Goal: Find specific page/section

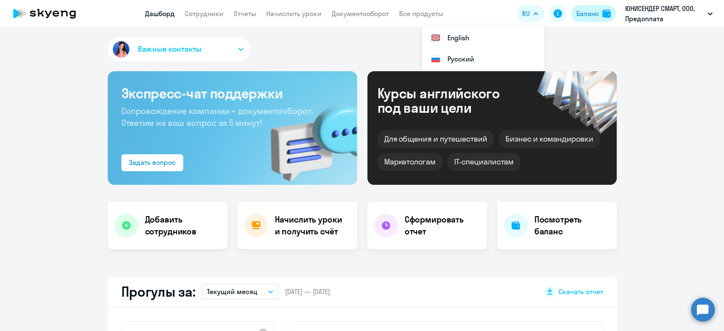
select select "30"
click at [578, 16] on div "Баланс" at bounding box center [588, 13] width 22 height 10
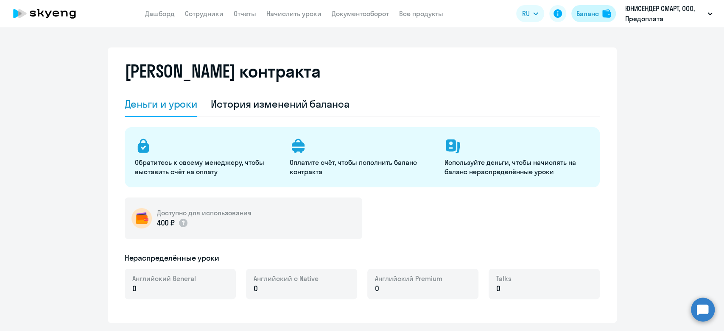
select select "english_adult_not_native_speaker"
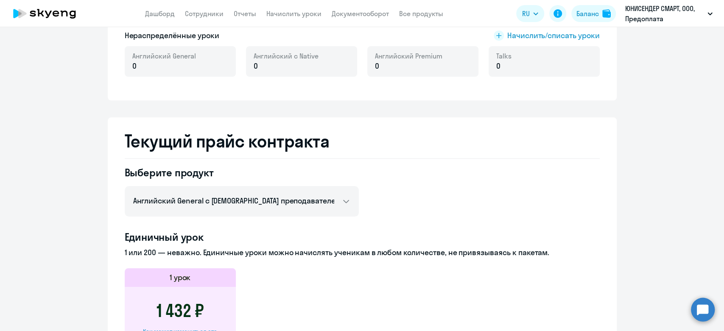
scroll to position [47, 0]
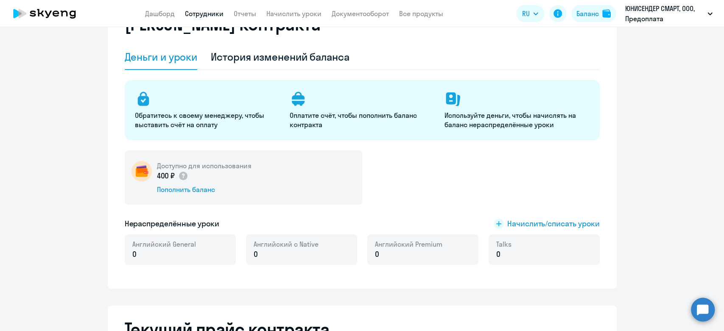
click at [201, 18] on link "Сотрудники" at bounding box center [204, 13] width 39 height 8
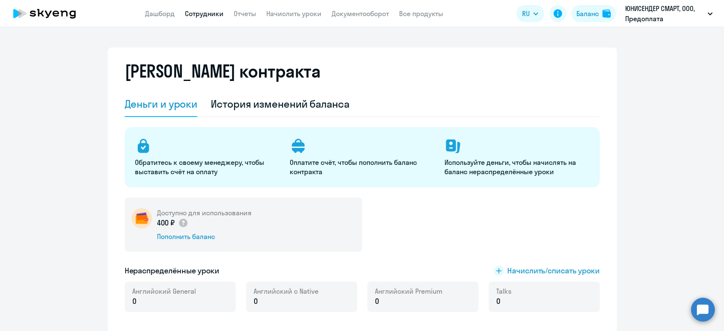
select select "30"
